Goal: Information Seeking & Learning: Learn about a topic

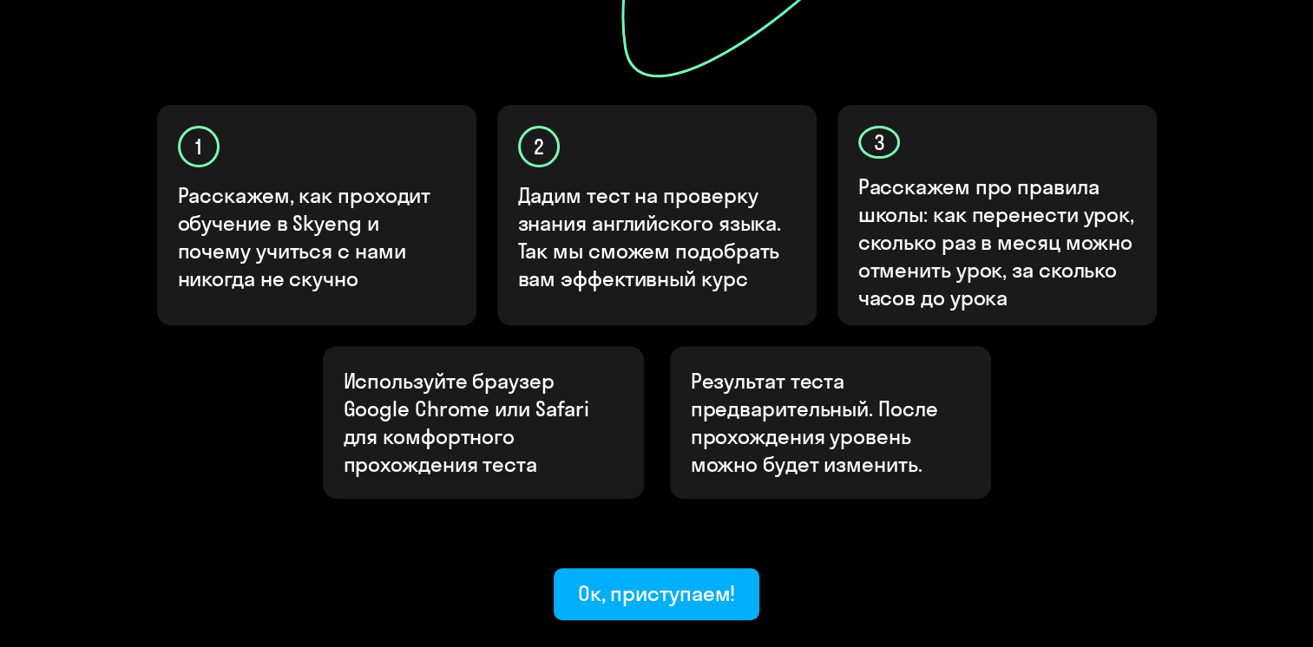
scroll to position [605, 0]
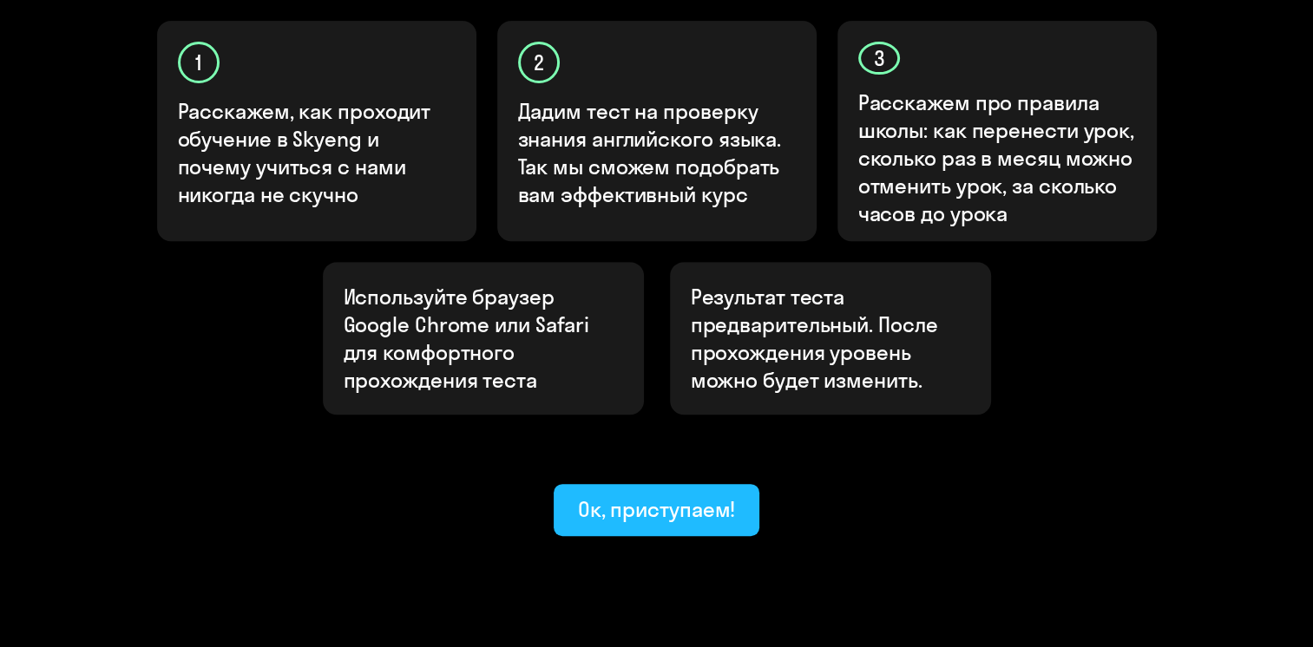
click at [625, 495] on div "Ок, приступаем!" at bounding box center [657, 509] width 158 height 28
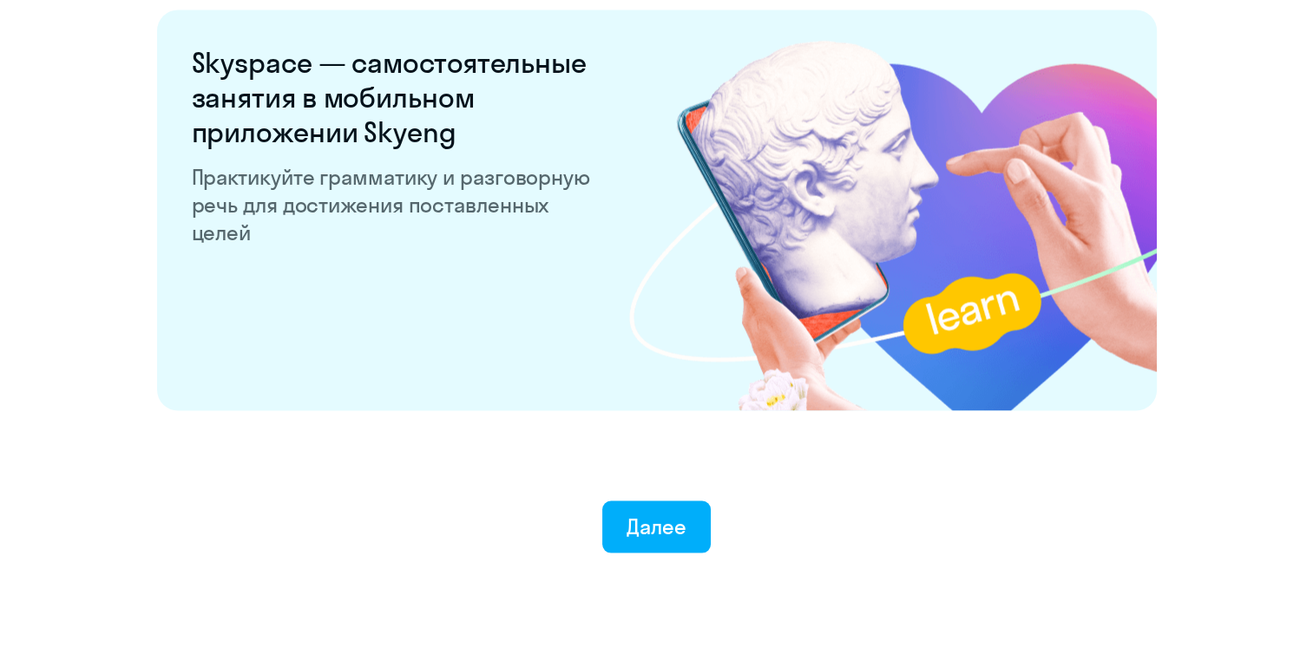
scroll to position [3373, 0]
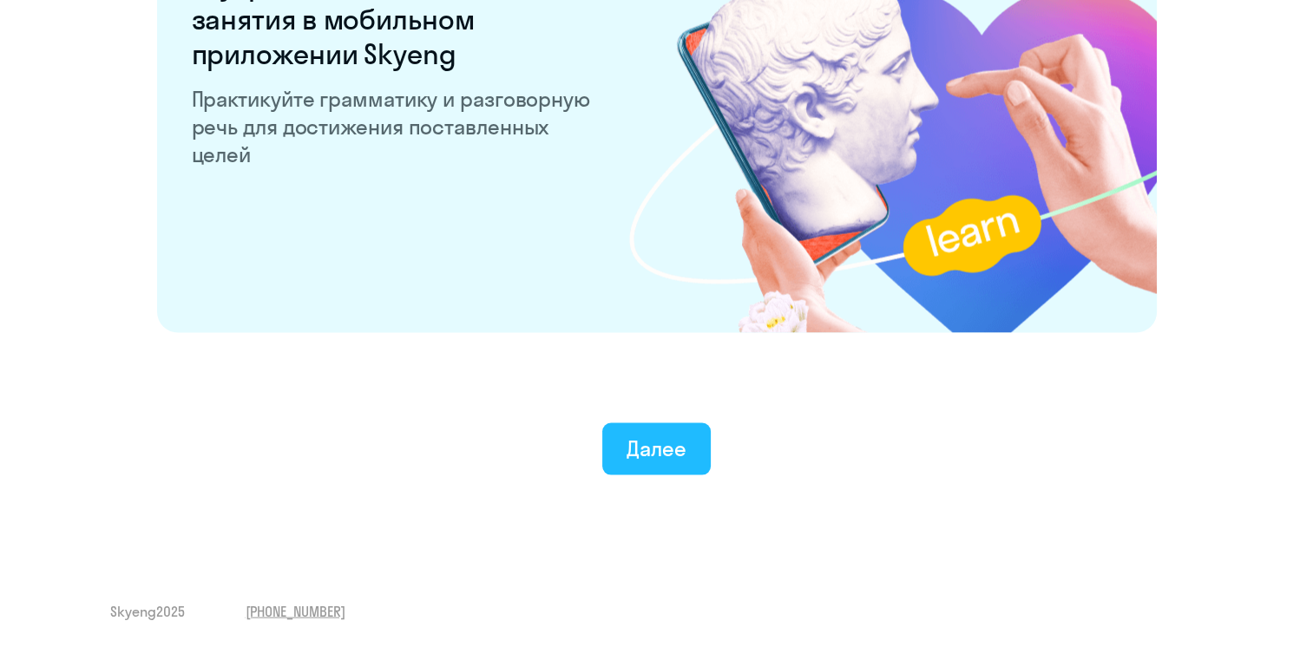
click at [632, 442] on div "Далее" at bounding box center [656, 449] width 60 height 28
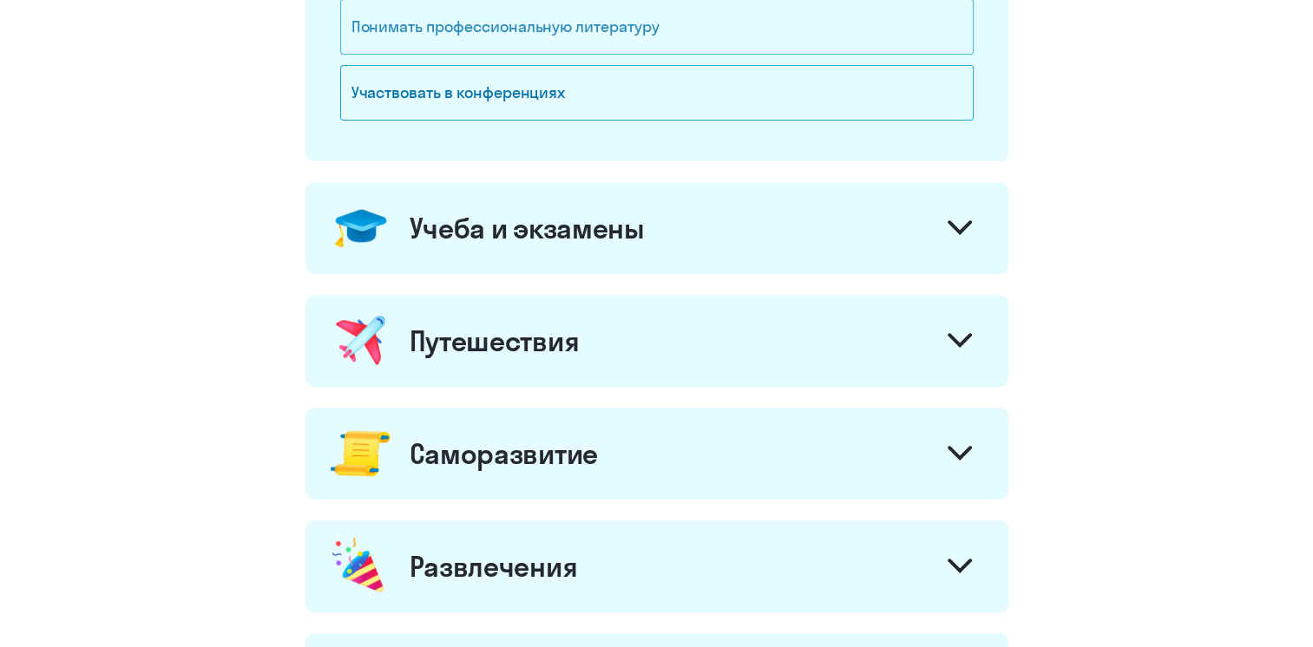
scroll to position [658, 0]
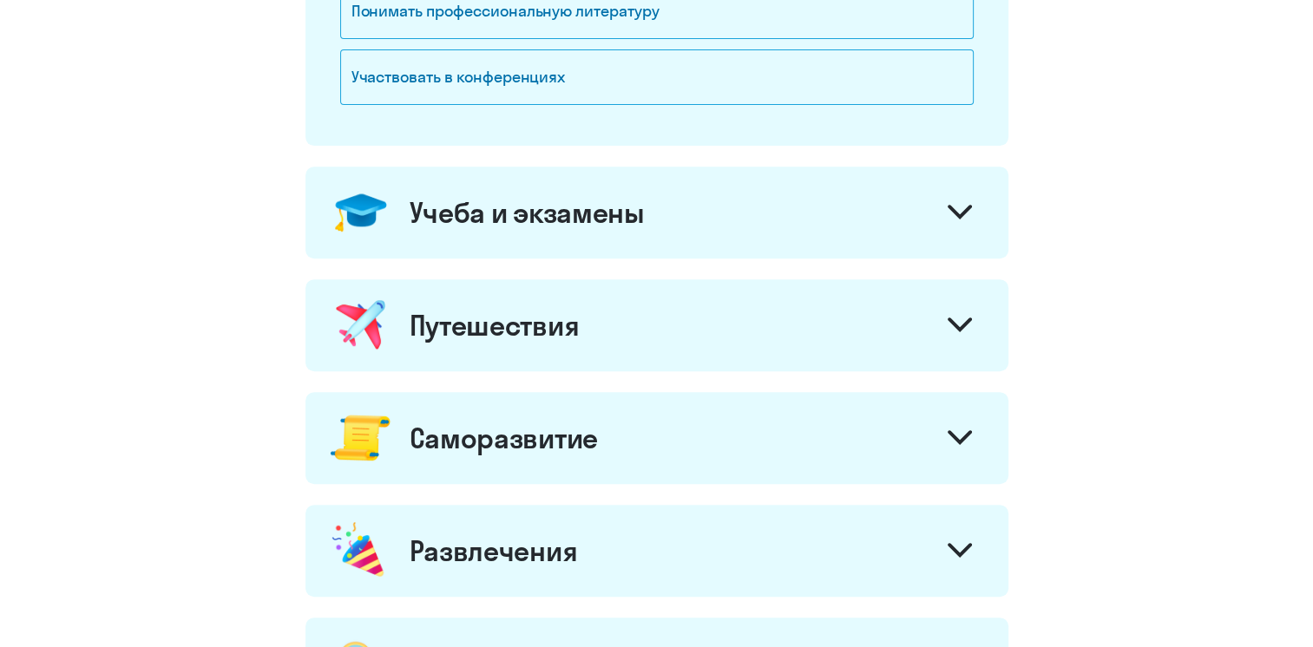
click at [585, 207] on div "Учеба и экзамены" at bounding box center [526, 212] width 235 height 35
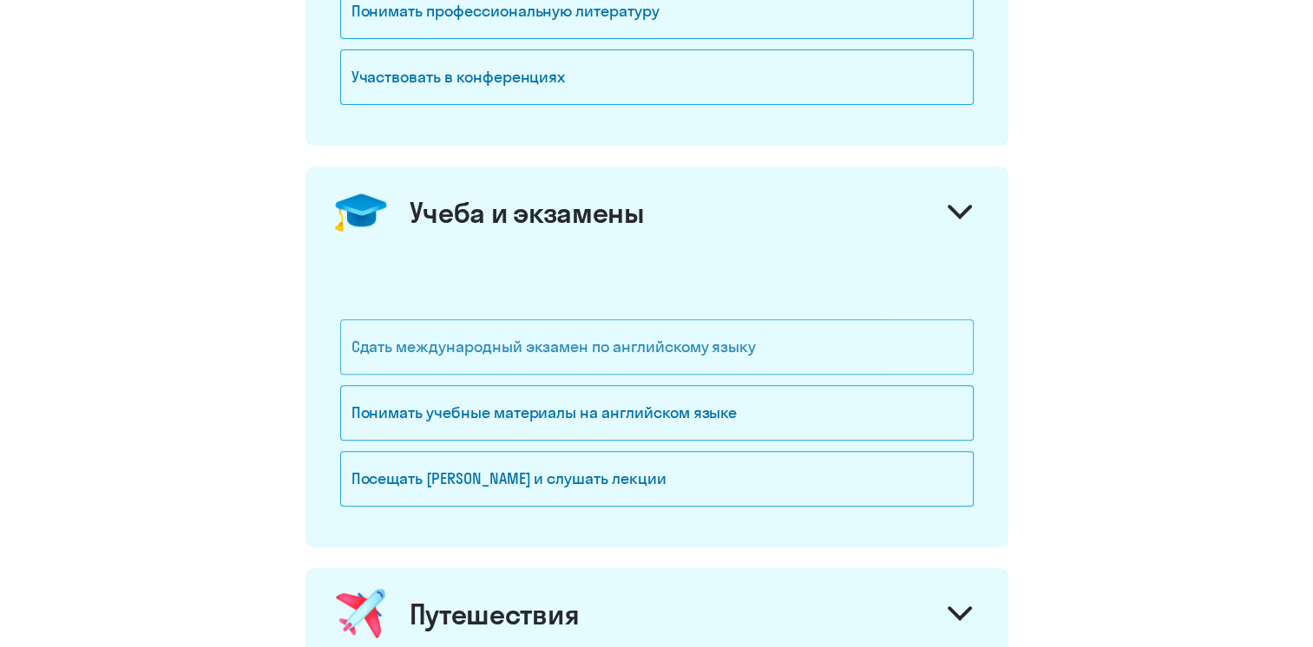
click at [515, 358] on div "Сдать международный экзамен по английскому языку" at bounding box center [656, 347] width 633 height 56
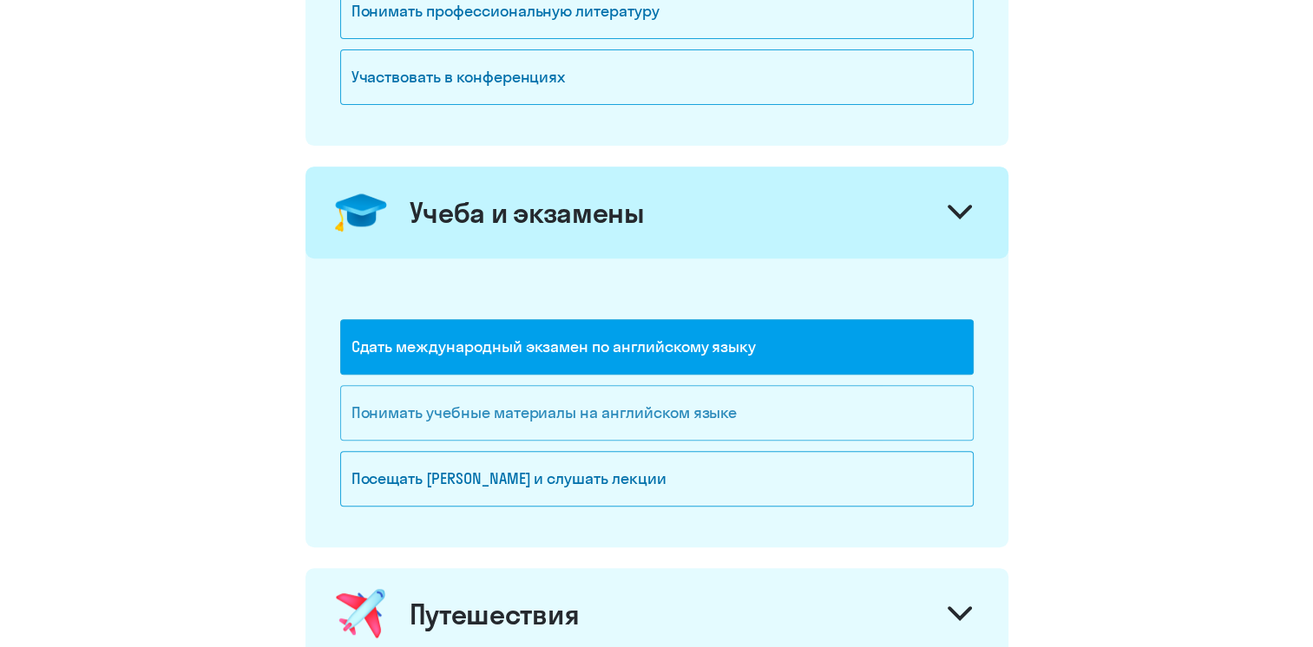
click at [508, 404] on div "Понимать учебные материалы на английском языке" at bounding box center [656, 413] width 633 height 56
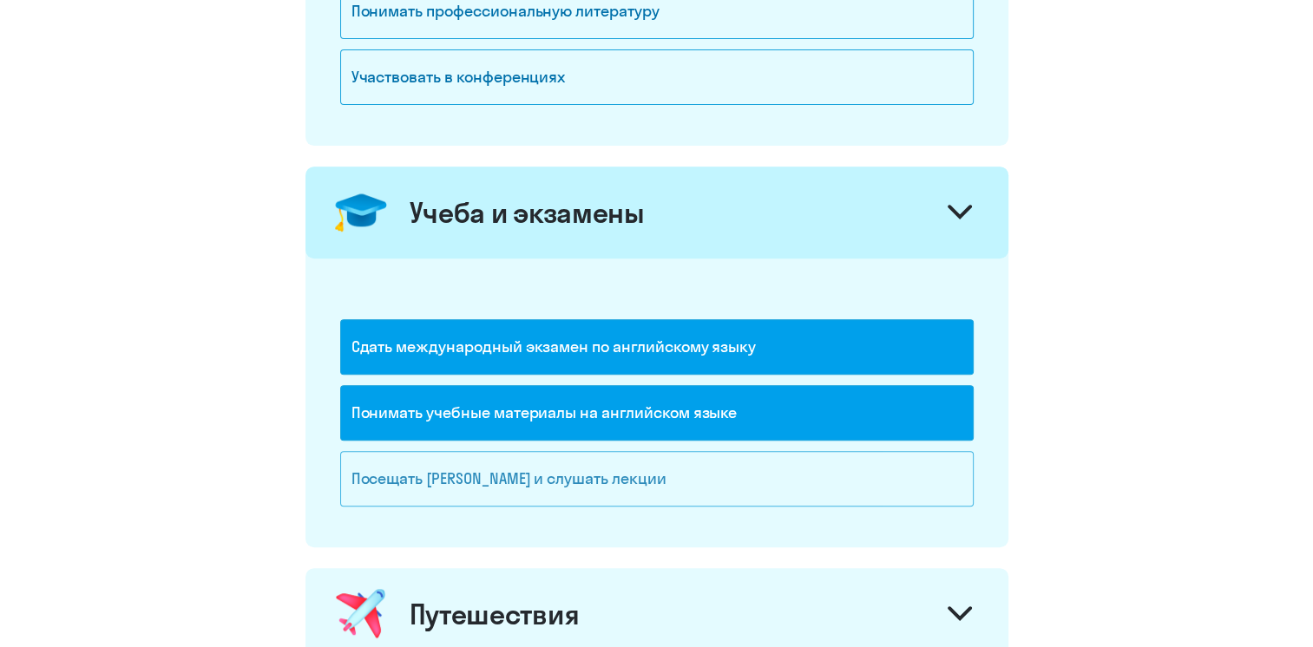
click at [523, 466] on div "Посещать вебинары и слушать лекции" at bounding box center [656, 479] width 633 height 56
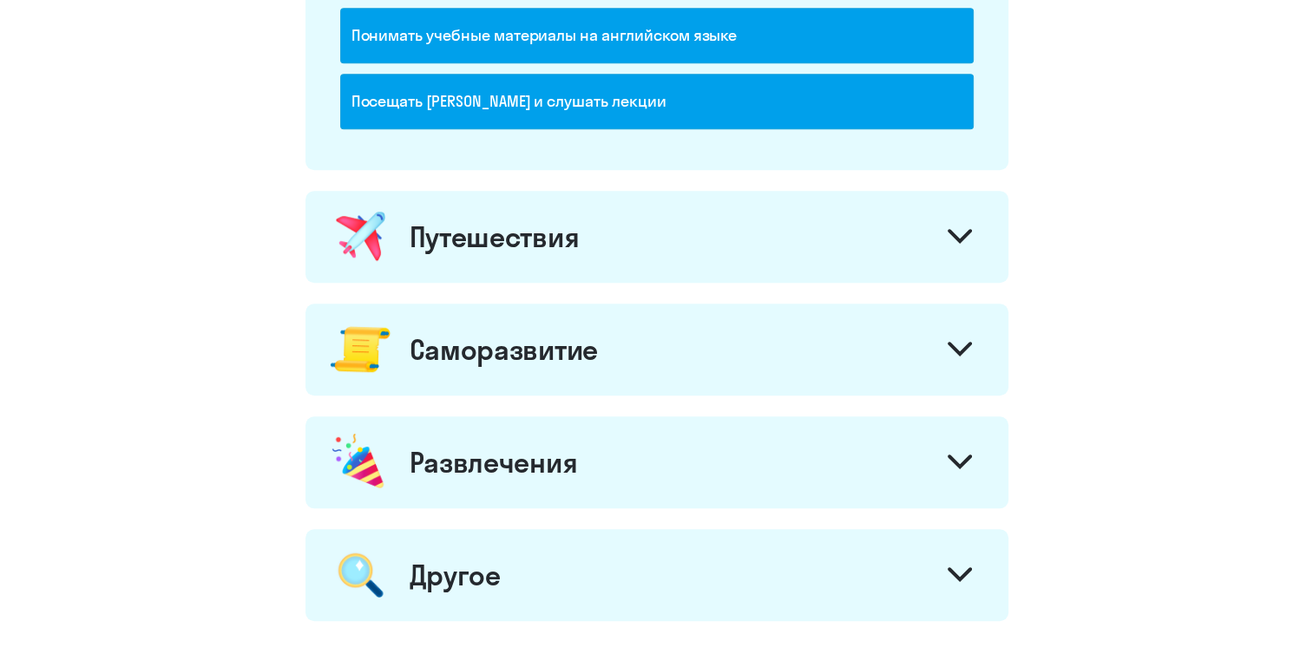
scroll to position [1294, 0]
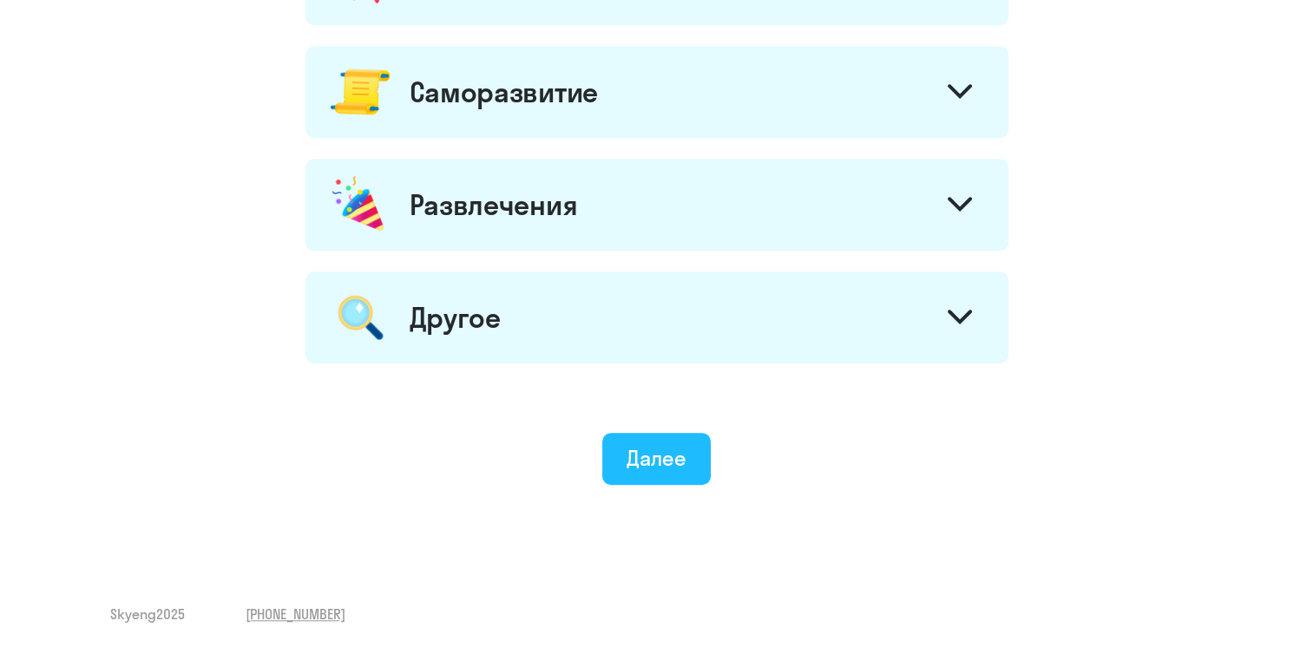
click at [661, 468] on button "Далее" at bounding box center [656, 459] width 108 height 52
